Goal: Task Accomplishment & Management: Use online tool/utility

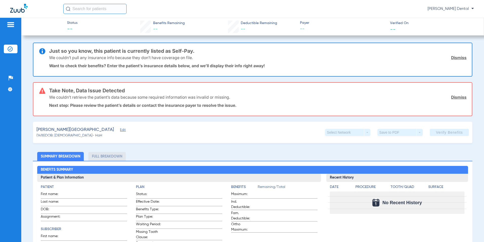
click at [12, 26] on img at bounding box center [11, 25] width 8 height 6
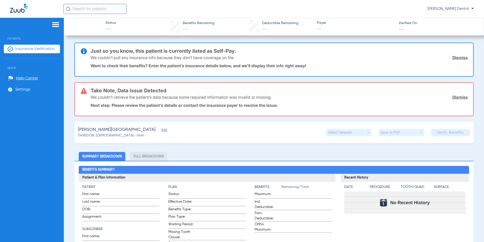
click at [38, 46] on span "Insurance Verification" at bounding box center [35, 48] width 40 height 5
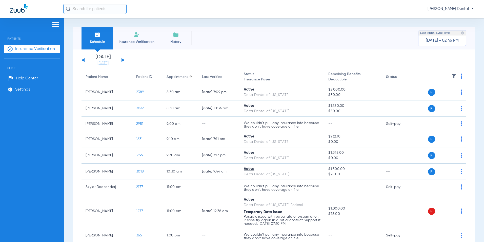
click at [122, 60] on button at bounding box center [123, 60] width 3 height 4
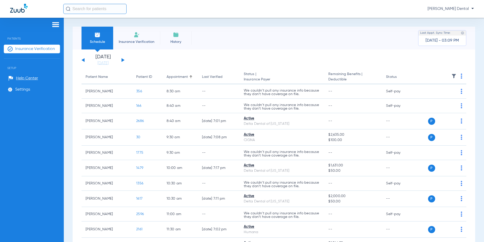
click at [123, 59] on div "Saturday 06-14-2025 Sunday 06-15-2025 Monday 06-16-2025 Tuesday 06-17-2025 Wedn…" at bounding box center [103, 59] width 43 height 11
click at [122, 61] on button at bounding box center [123, 60] width 3 height 4
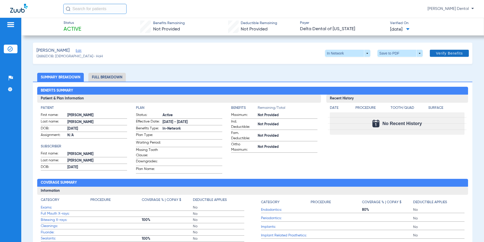
click at [447, 55] on span "Verify Benefits" at bounding box center [449, 53] width 27 height 4
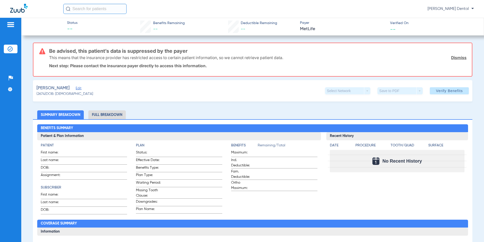
click at [455, 58] on link "Dismiss" at bounding box center [458, 57] width 15 height 5
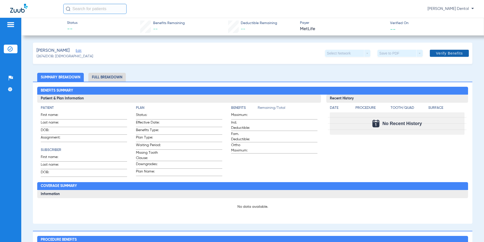
click at [453, 54] on span "Verify Benefits" at bounding box center [449, 53] width 27 height 4
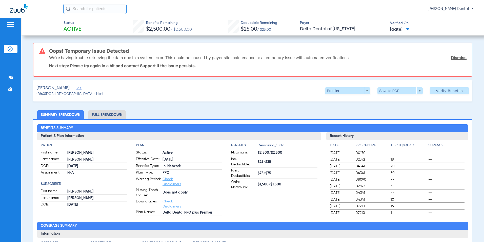
click at [455, 58] on link "Dismiss" at bounding box center [458, 57] width 15 height 5
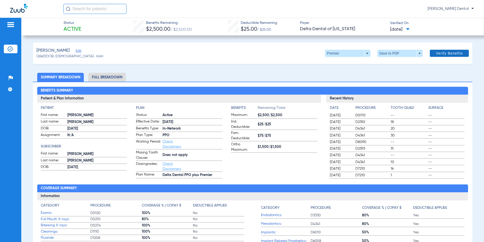
click at [446, 54] on span "Verify Benefits" at bounding box center [449, 53] width 27 height 4
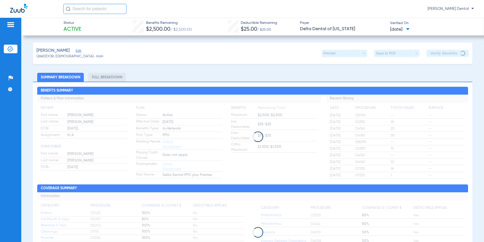
click at [410, 29] on span "03/05/2025" at bounding box center [400, 29] width 20 height 6
click at [414, 29] on div at bounding box center [242, 121] width 484 height 242
